Goal: Task Accomplishment & Management: Manage account settings

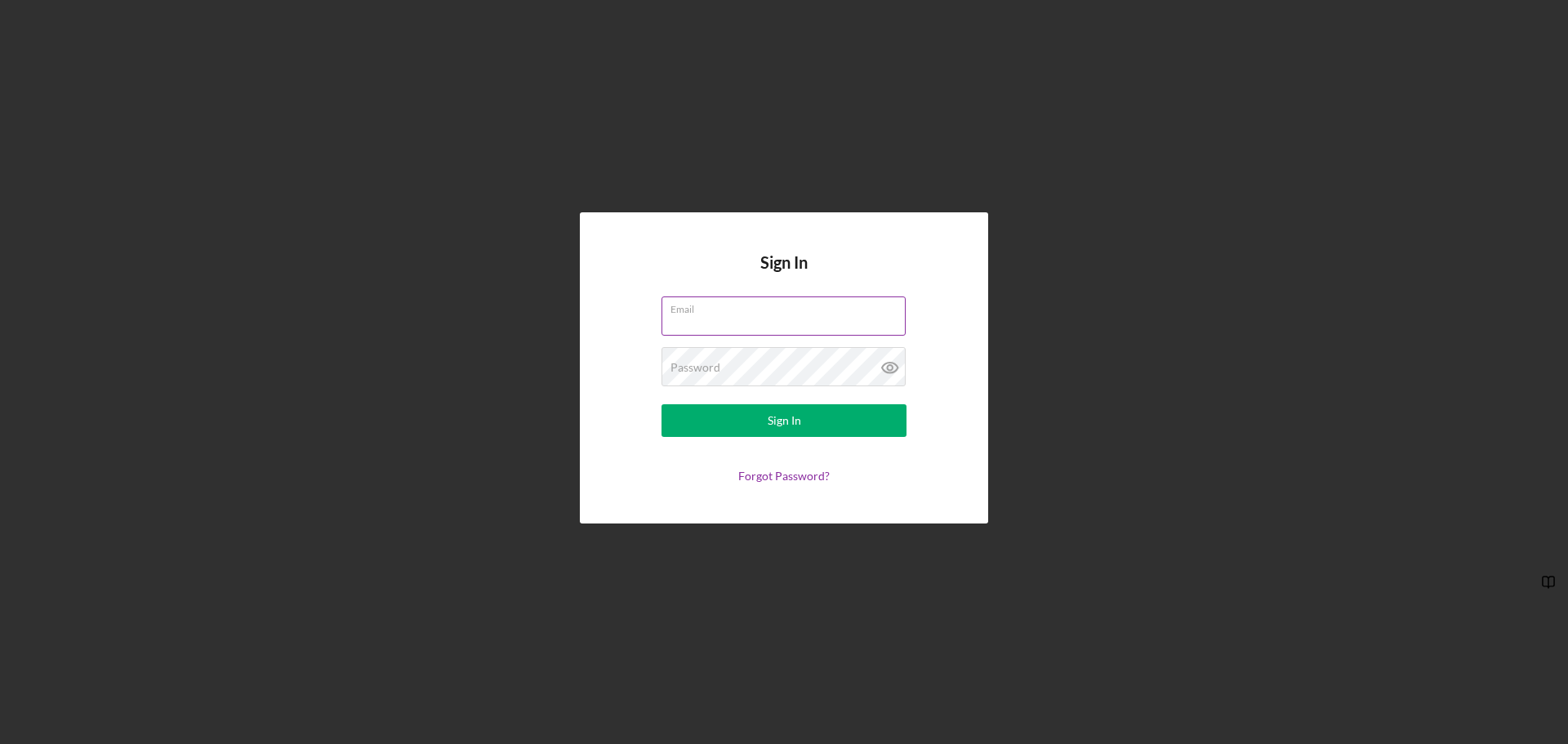
click at [730, 313] on div "Email" at bounding box center [784, 316] width 245 height 41
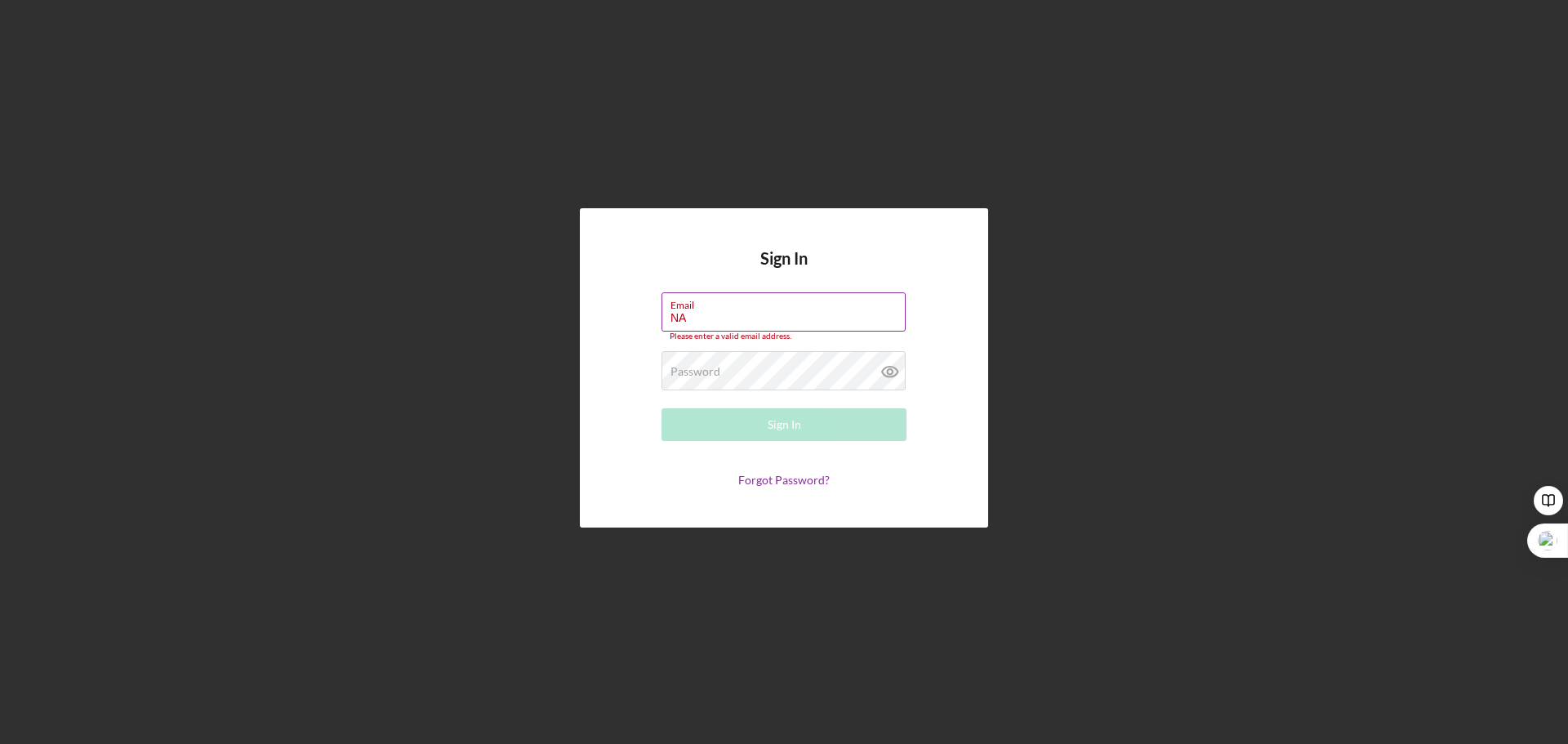
type input "N"
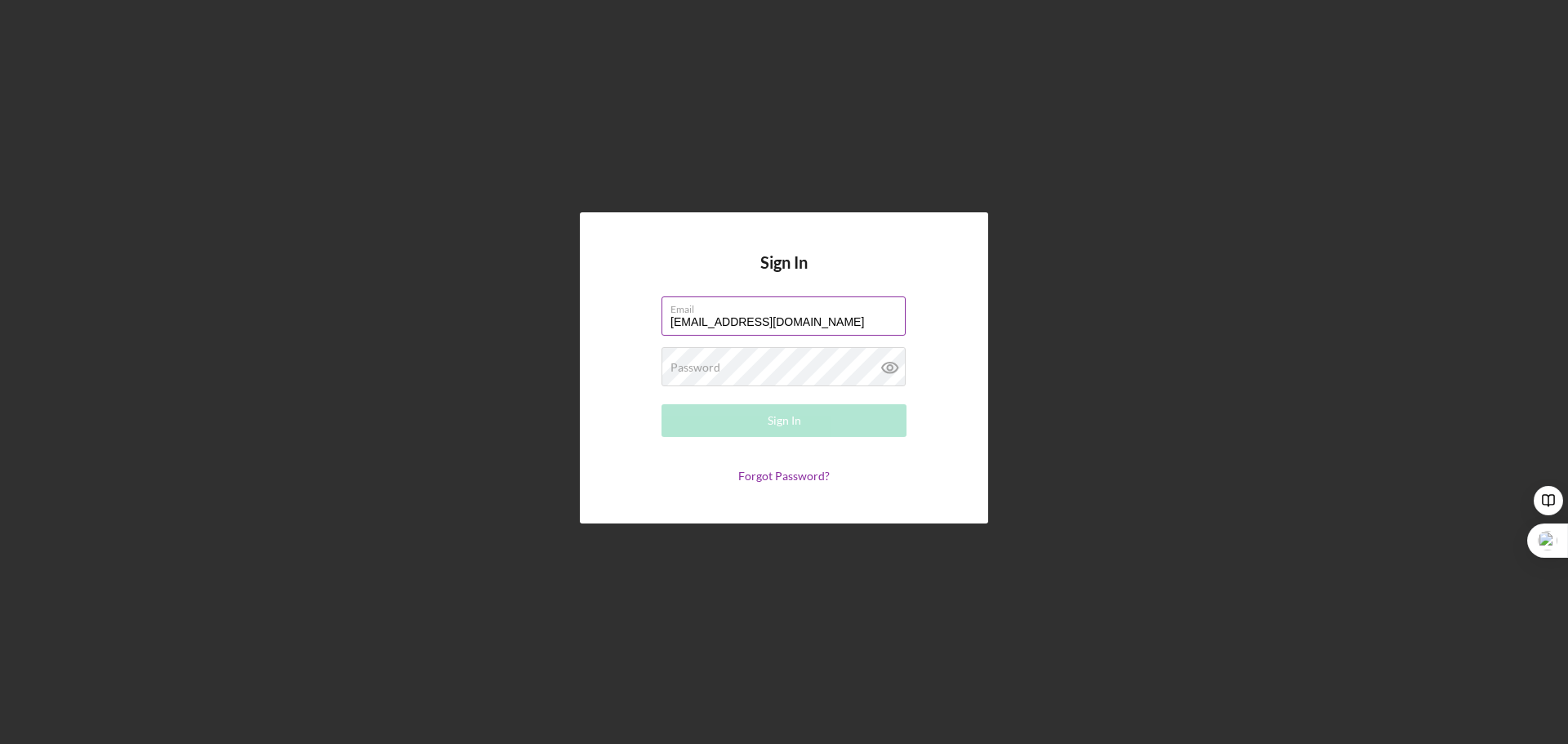
type input "[EMAIL_ADDRESS][DOMAIN_NAME]"
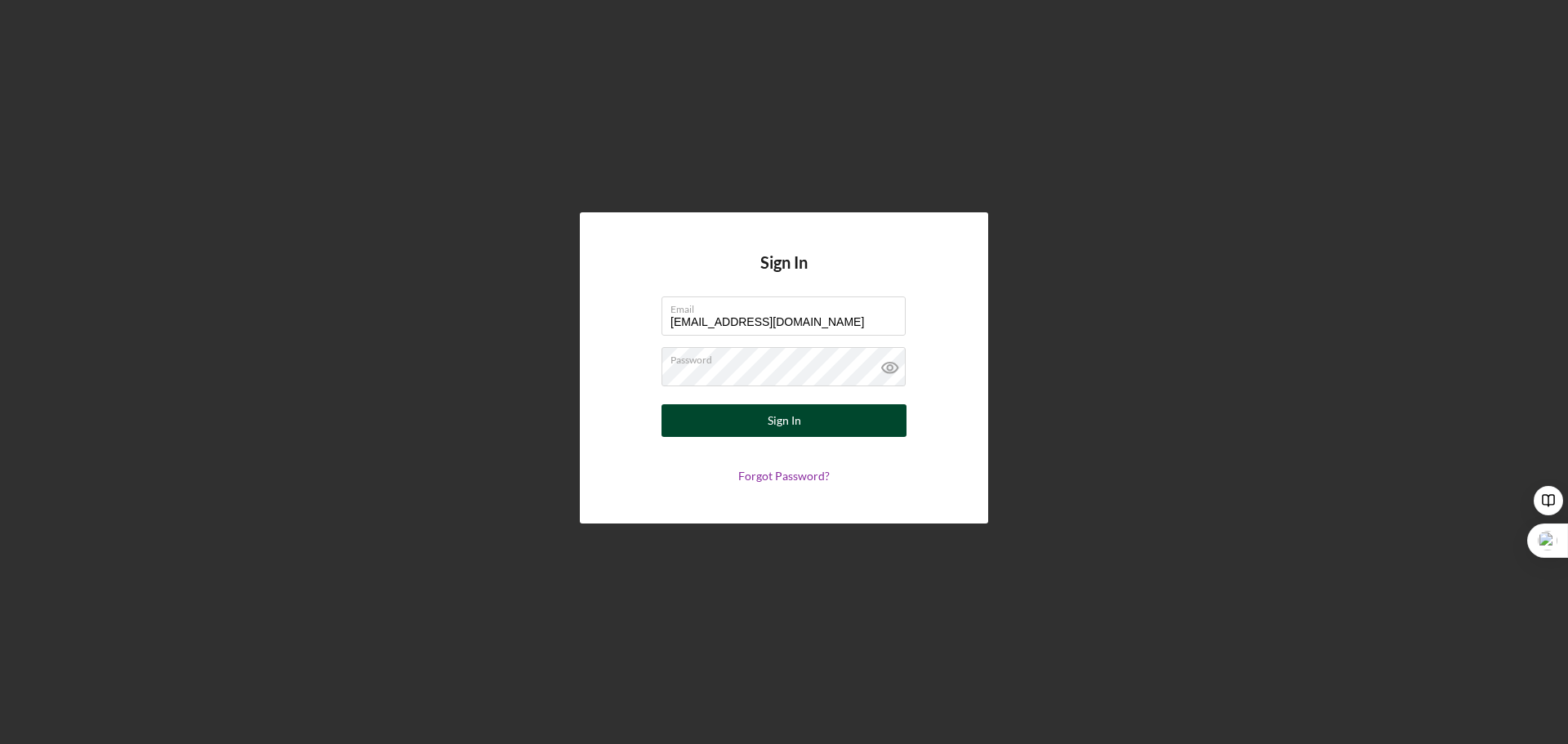
click at [720, 415] on button "Sign In" at bounding box center [784, 421] width 245 height 33
